Goal: Task Accomplishment & Management: Manage account settings

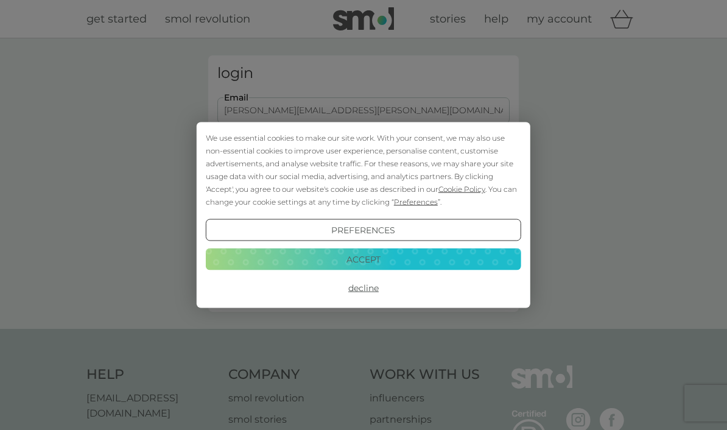
type input "[PERSON_NAME][EMAIL_ADDRESS][PERSON_NAME][DOMAIN_NAME]"
click at [363, 191] on button "Login" at bounding box center [363, 191] width 292 height 35
click at [447, 260] on button "Accept" at bounding box center [363, 259] width 315 height 22
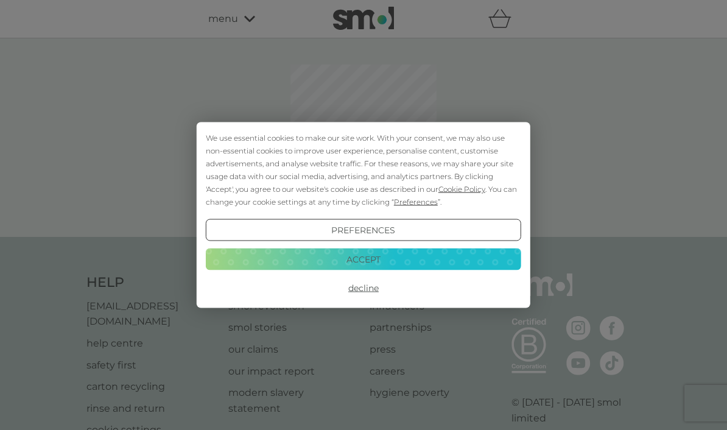
click at [426, 257] on button "Accept" at bounding box center [363, 259] width 315 height 22
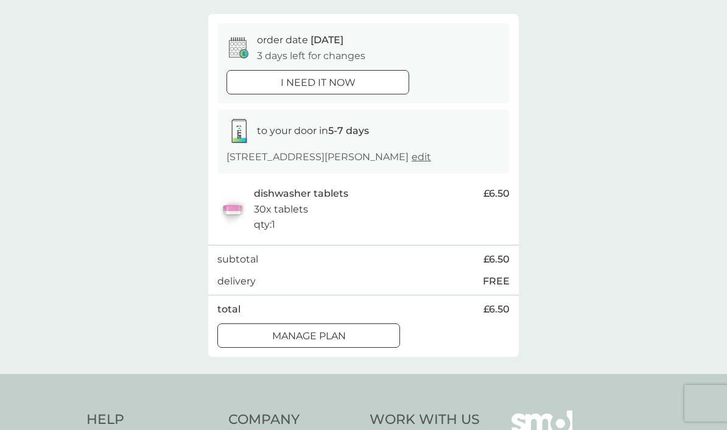
scroll to position [100, 0]
click at [368, 327] on div "Manage plan" at bounding box center [308, 335] width 181 height 16
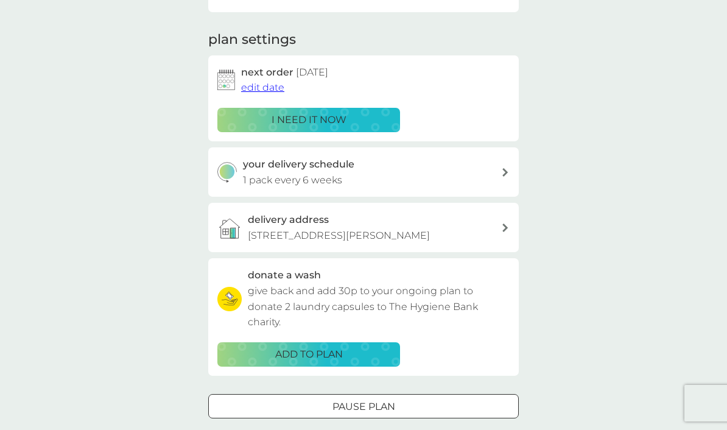
scroll to position [152, 0]
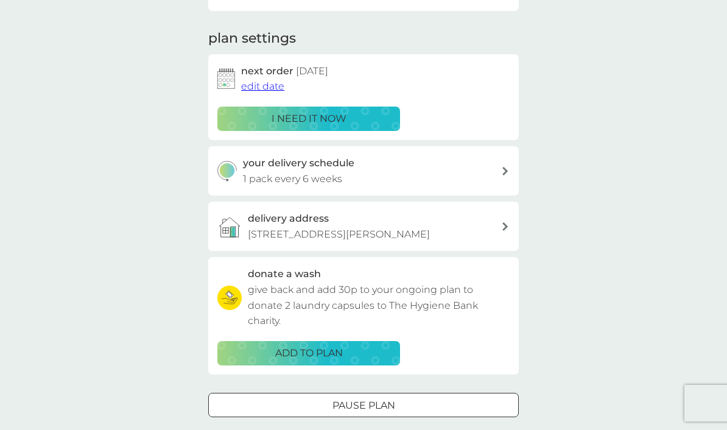
click at [498, 164] on div "your delivery schedule 1 pack every 6 weeks" at bounding box center [372, 170] width 259 height 31
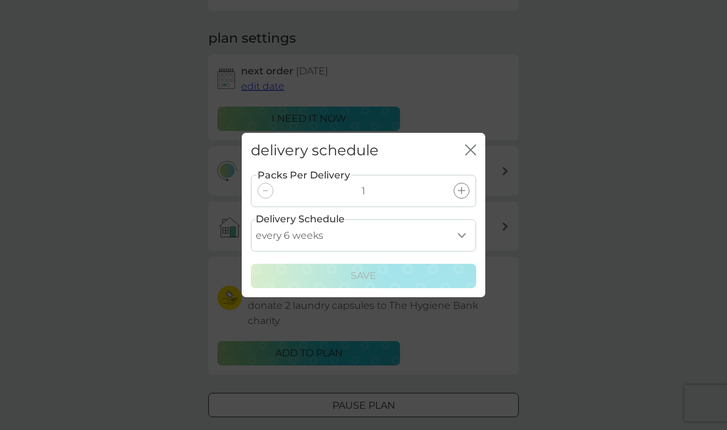
click at [461, 251] on select "every 1 week every 2 weeks every 3 weeks every 4 weeks every 5 weeks every 6 we…" at bounding box center [363, 235] width 225 height 32
select select "56"
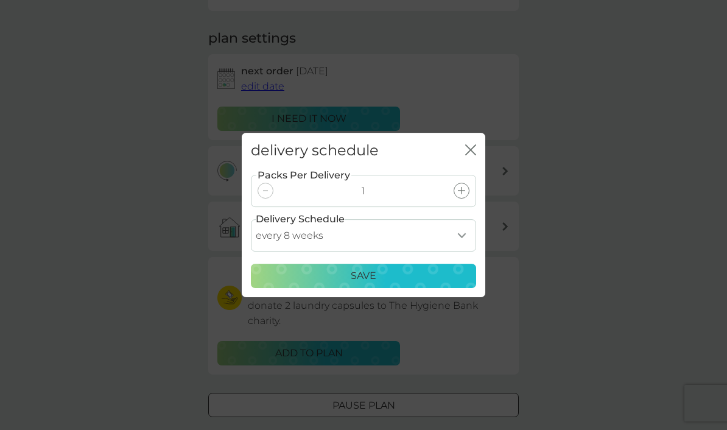
click at [427, 284] on div "Save" at bounding box center [363, 276] width 209 height 16
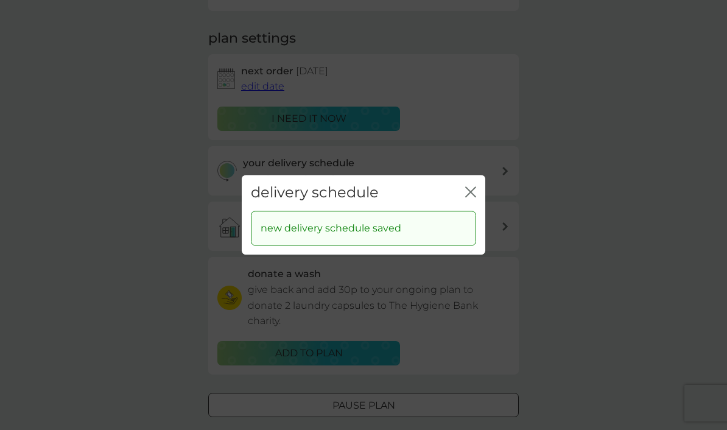
click at [473, 197] on icon "close" at bounding box center [470, 191] width 11 height 11
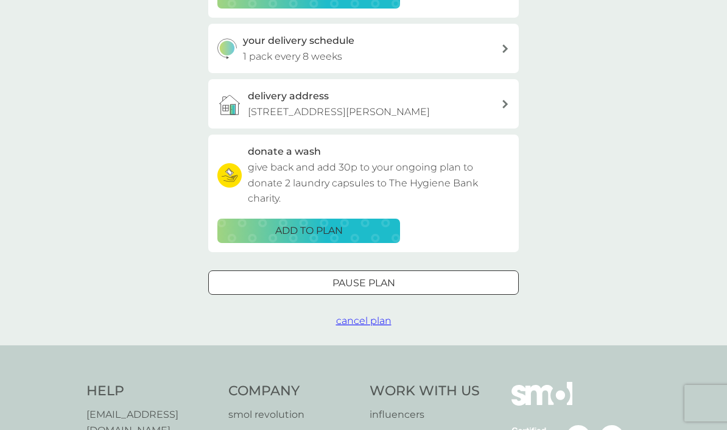
scroll to position [0, 0]
